Goal: Transaction & Acquisition: Purchase product/service

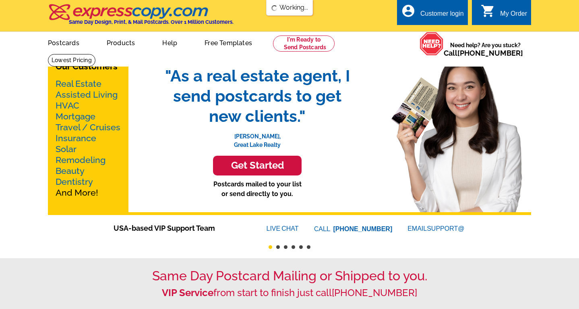
click at [249, 168] on h3 "Get Started" at bounding box center [257, 165] width 68 height 12
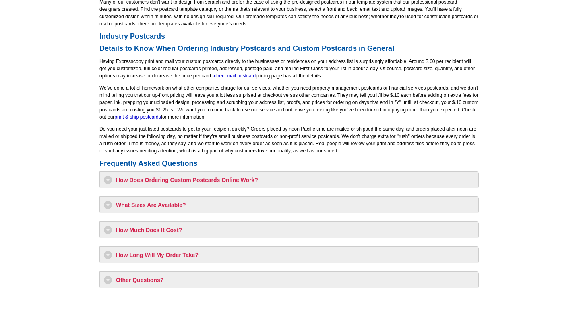
scroll to position [644, 0]
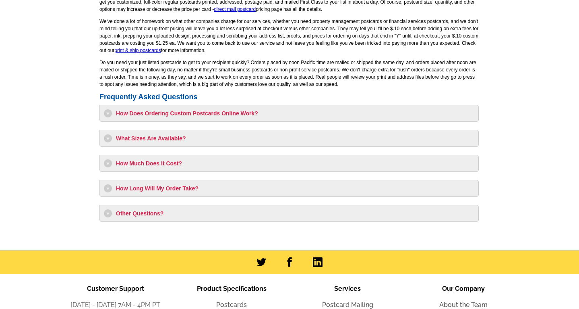
click at [151, 163] on h3 "How Much Does It Cost?" at bounding box center [289, 163] width 371 height 8
select select "1"
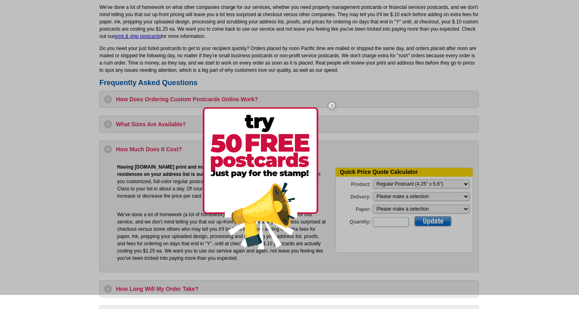
scroll to position [657, 0]
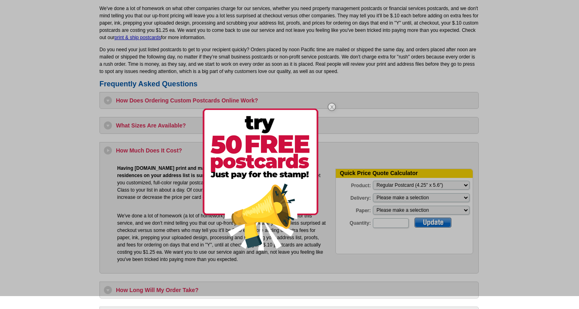
click at [330, 105] on img at bounding box center [331, 106] width 23 height 23
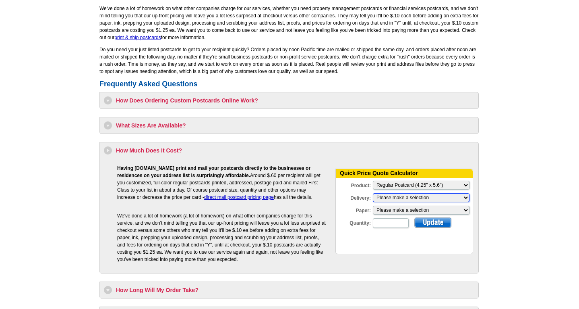
click at [386, 200] on select "Please make a selection Print + Address+USPS First Class Print-Only+Shipped To …" at bounding box center [421, 197] width 97 height 9
select select "3"
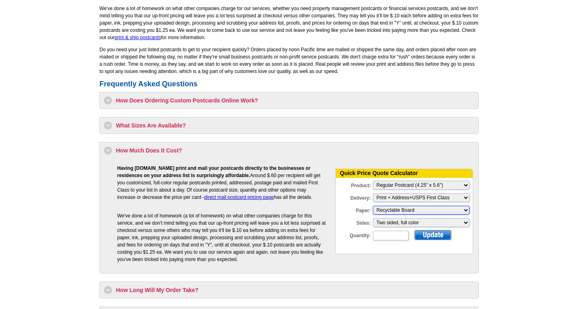
click at [383, 209] on select "Please make a selection Recyclable Board" at bounding box center [421, 209] width 97 height 9
click at [373, 205] on select "Please make a selection Recyclable Board" at bounding box center [421, 209] width 97 height 9
click at [384, 220] on select "Please make a selection Two sided, full color" at bounding box center [421, 222] width 97 height 9
click at [373, 218] on select "Please make a selection Two sided, full color" at bounding box center [421, 222] width 97 height 9
click at [385, 243] on div "1 is the minimum quantity for the options selected." at bounding box center [423, 245] width 100 height 6
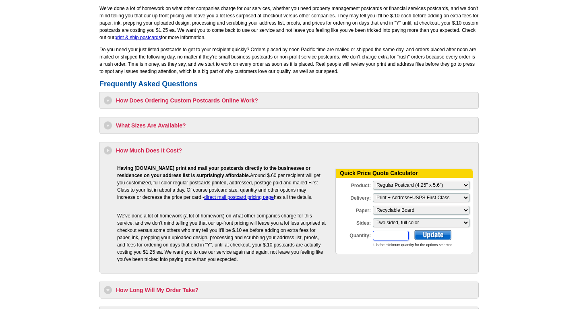
click at [383, 239] on input "Quantity:" at bounding box center [391, 235] width 36 height 10
type input "1"
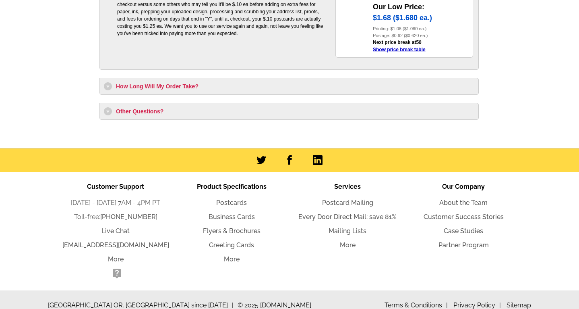
scroll to position [901, 0]
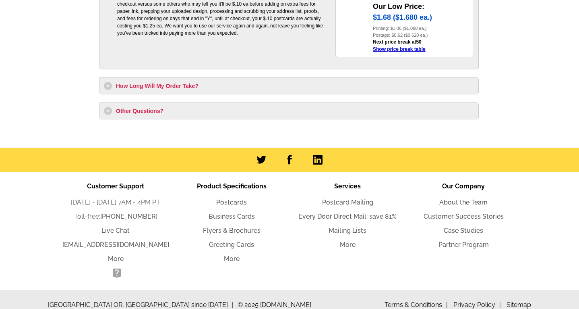
click at [178, 88] on h3 "How Long Will My Order Take?" at bounding box center [289, 86] width 371 height 8
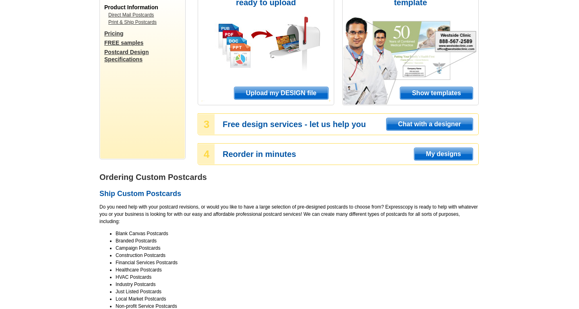
scroll to position [0, 0]
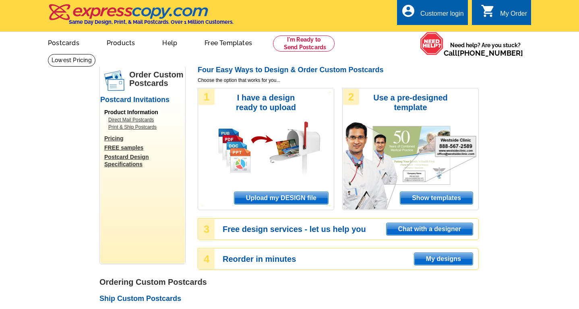
click at [275, 201] on span "Upload my DESIGN file" at bounding box center [281, 198] width 94 height 12
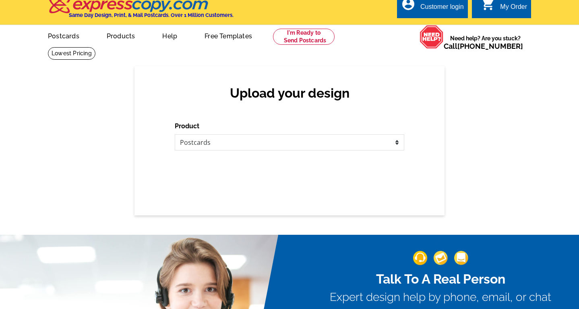
scroll to position [9, 0]
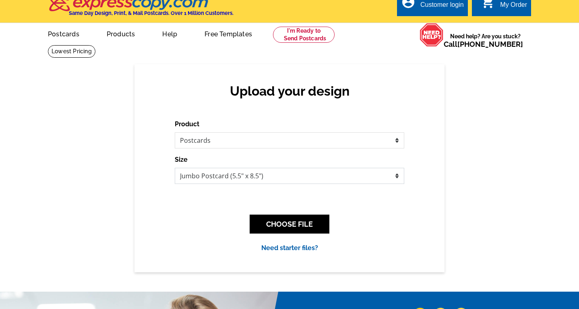
click at [212, 179] on select "Jumbo Postcard (5.5" x 8.5") Regular Postcard (4.25" x 5.6") Panoramic Postcard…" at bounding box center [290, 176] width 230 height 16
select select "1"
click at [175, 168] on select "Jumbo Postcard (5.5" x 8.5") Regular Postcard (4.25" x 5.6") Panoramic Postcard…" at bounding box center [290, 176] width 230 height 16
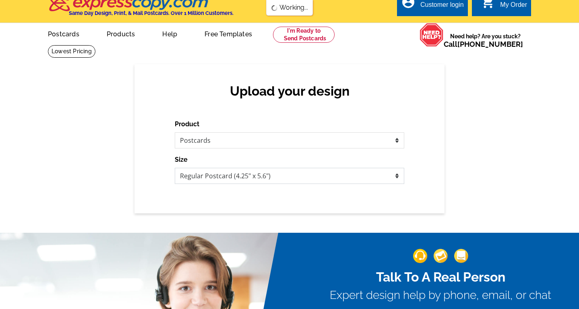
scroll to position [0, 0]
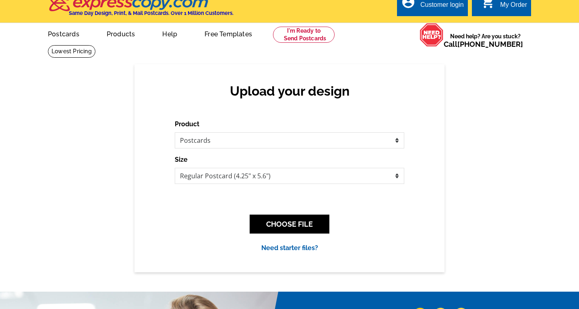
click at [286, 244] on link "Need starter files?" at bounding box center [289, 248] width 57 height 8
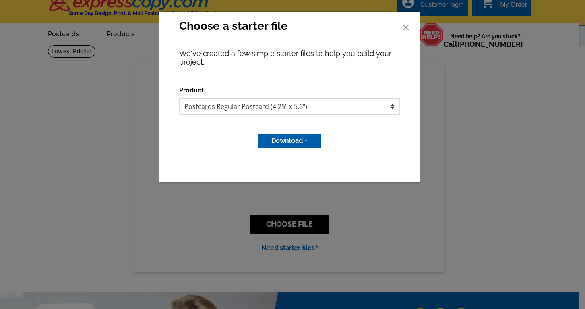
click at [403, 23] on span "×" at bounding box center [406, 25] width 8 height 21
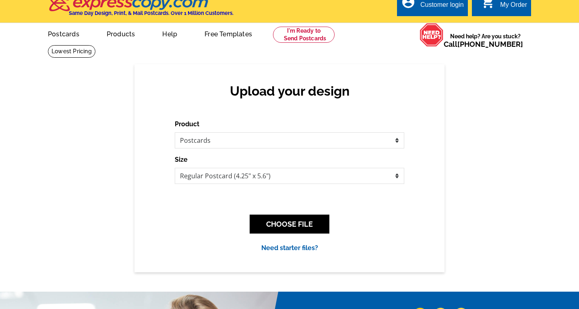
scroll to position [14, 0]
